Goal: Find specific page/section: Find specific page/section

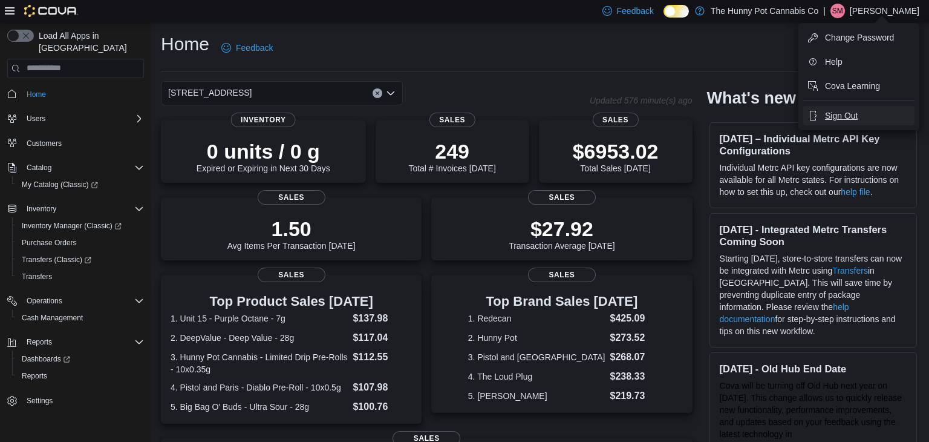
click at [843, 117] on span "Sign Out" at bounding box center [841, 115] width 33 height 12
